Goal: Use online tool/utility: Use online tool/utility

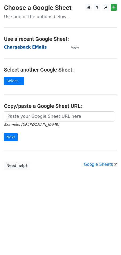
click at [24, 47] on strong "Chargeback EMails" at bounding box center [25, 47] width 43 height 5
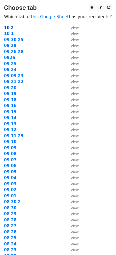
click at [10, 29] on strong "10 2" at bounding box center [9, 27] width 10 height 5
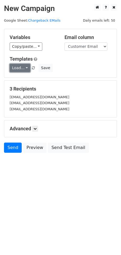
click at [26, 70] on link "Load..." at bounding box center [20, 68] width 21 height 8
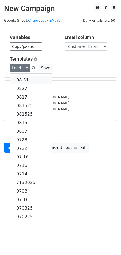
click at [25, 80] on link "08 31" at bounding box center [31, 80] width 42 height 9
